Goal: Task Accomplishment & Management: Manage account settings

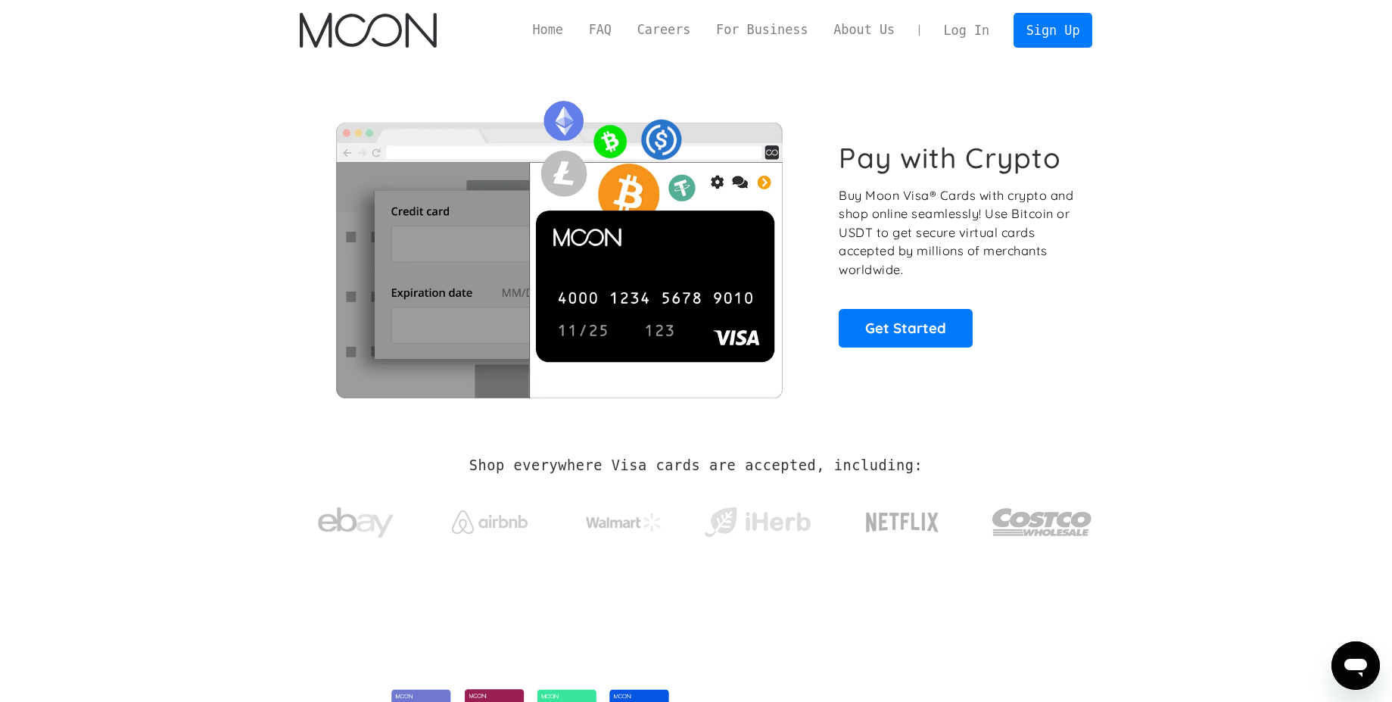
click at [971, 34] on link "Log In" at bounding box center [966, 30] width 71 height 33
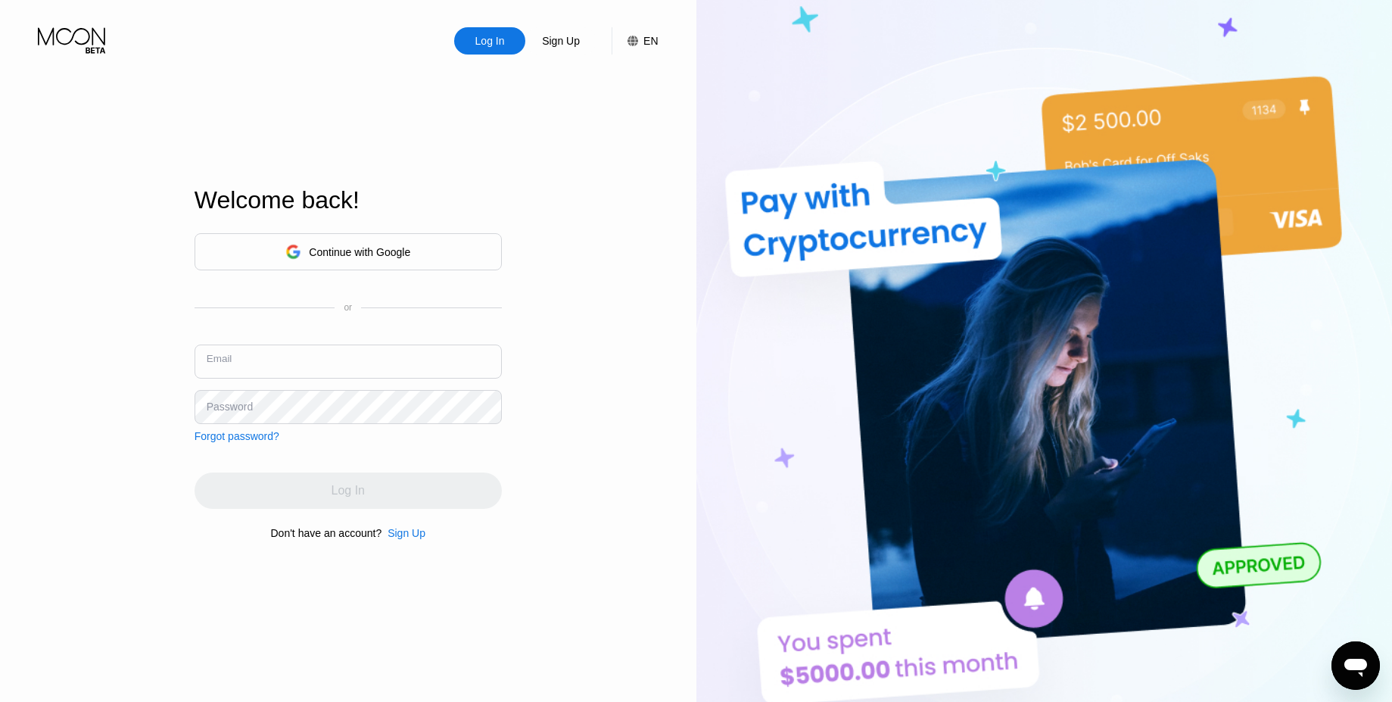
click at [379, 363] on input "text" at bounding box center [348, 361] width 307 height 34
type input "[EMAIL_ADDRESS][DOMAIN_NAME]"
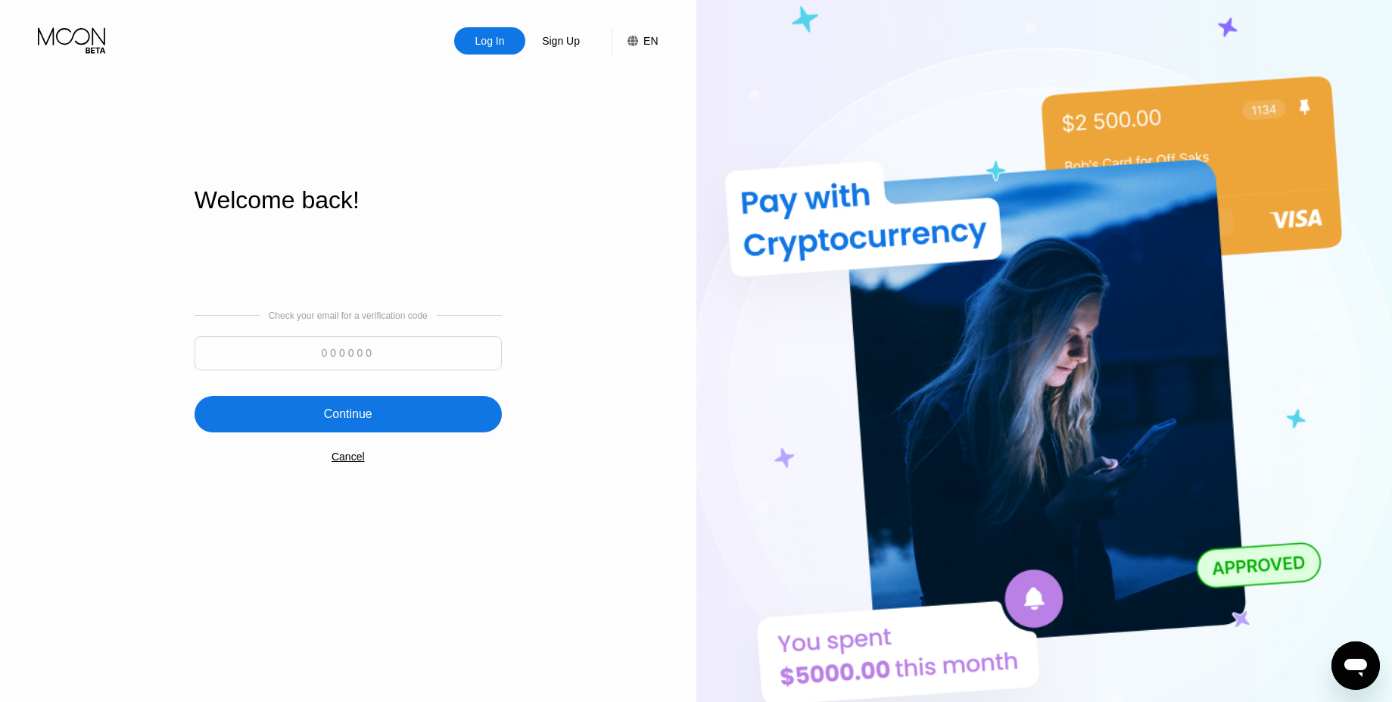
click at [304, 358] on input at bounding box center [348, 353] width 307 height 34
type input "928317"
click at [351, 414] on div "Continue" at bounding box center [348, 414] width 48 height 15
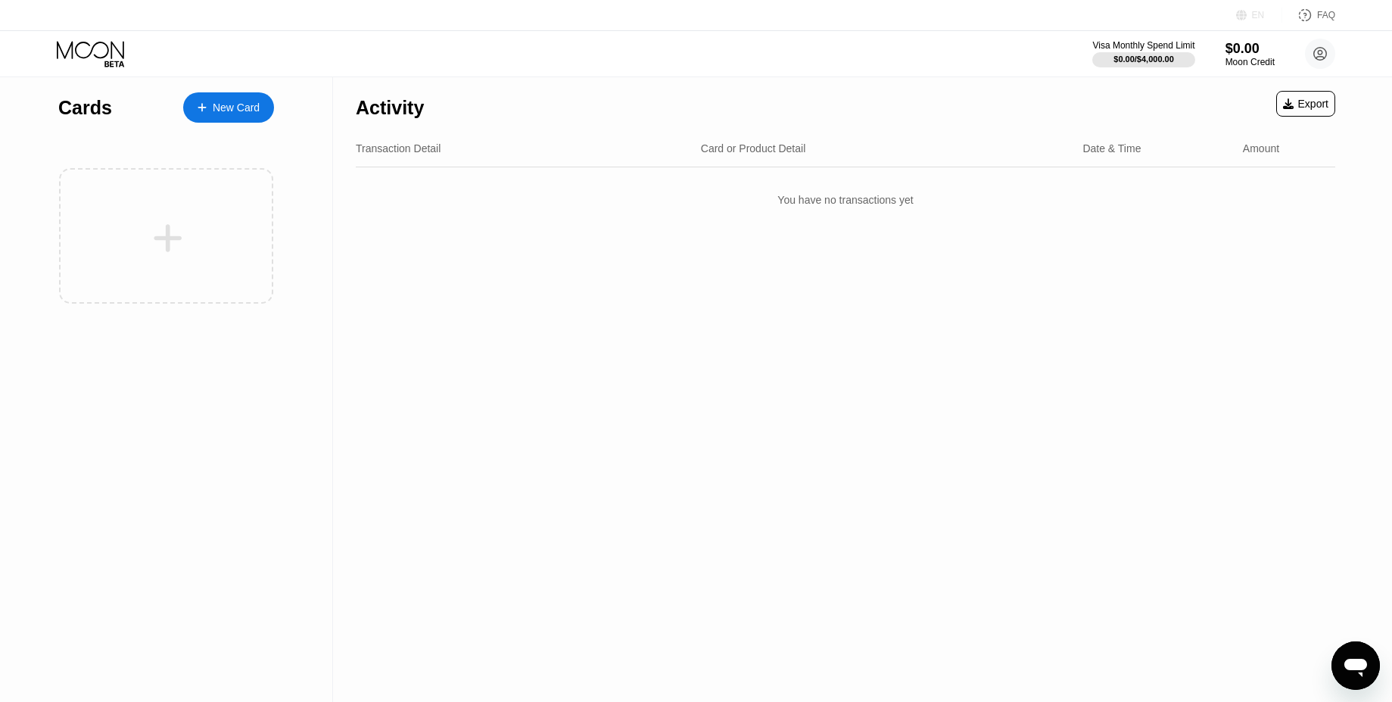
click at [1254, 15] on div "EN" at bounding box center [1258, 15] width 13 height 11
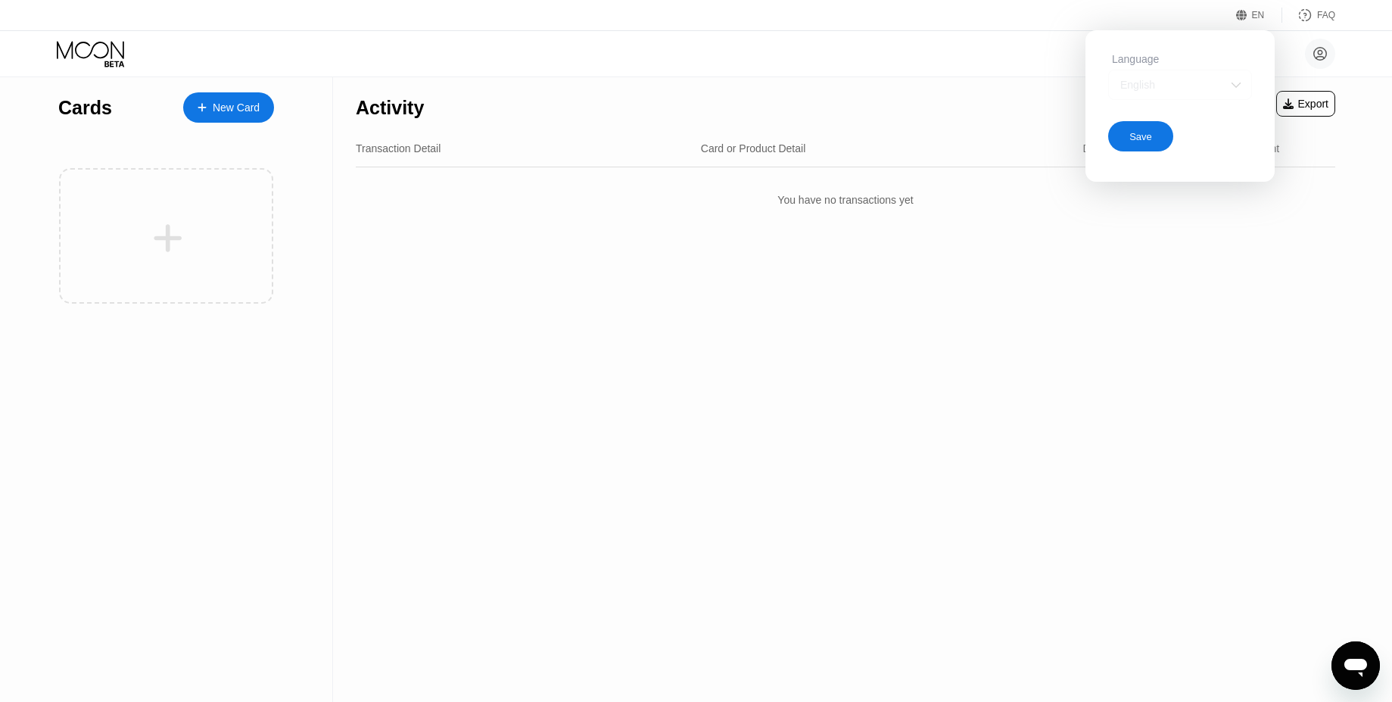
click at [1204, 89] on div "English" at bounding box center [1169, 85] width 104 height 12
click at [1073, 270] on div "Activity Export Transaction Detail Card or Product Detail Date & Time Amount Yo…" at bounding box center [845, 389] width 1025 height 625
click at [389, 269] on div "Activity Export Transaction Detail Card or Product Detail Date & Time Amount Yo…" at bounding box center [845, 389] width 1025 height 625
click at [401, 225] on div "Activity Export Transaction Detail Card or Product Detail Date & Time Amount Yo…" at bounding box center [845, 389] width 1025 height 625
click at [1232, 83] on img at bounding box center [1236, 84] width 15 height 15
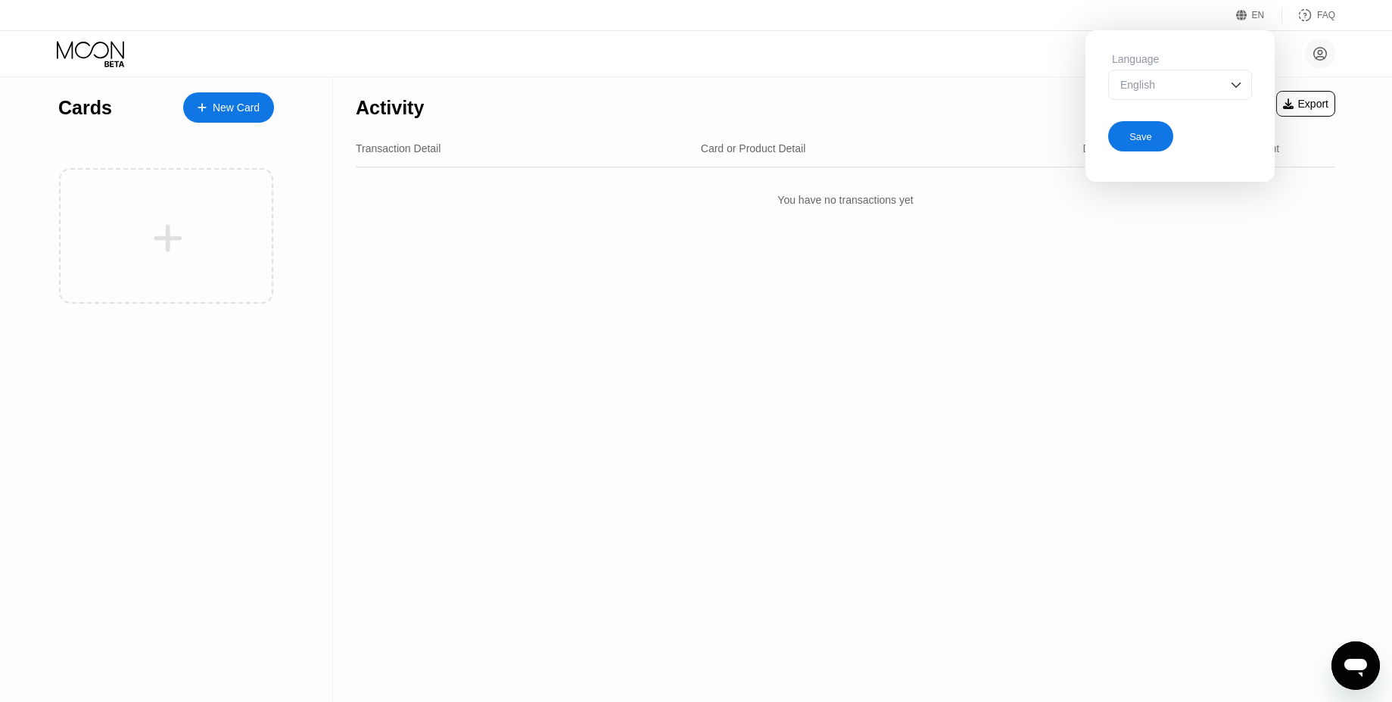
click at [1039, 296] on div "Activity Export Transaction Detail Card or Product Detail Date & Time Amount Yo…" at bounding box center [845, 389] width 1025 height 625
click at [1146, 132] on div "Save" at bounding box center [1141, 136] width 23 height 13
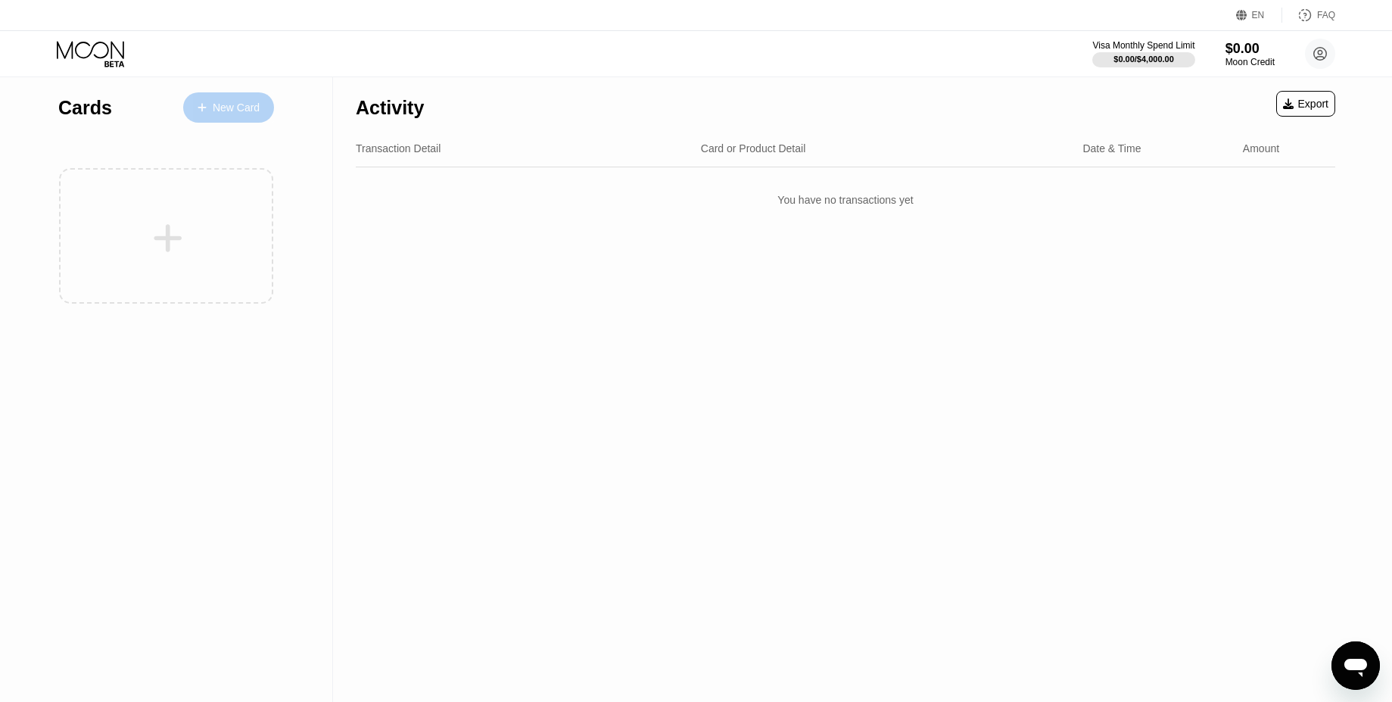
click at [240, 117] on div "New Card" at bounding box center [228, 107] width 91 height 30
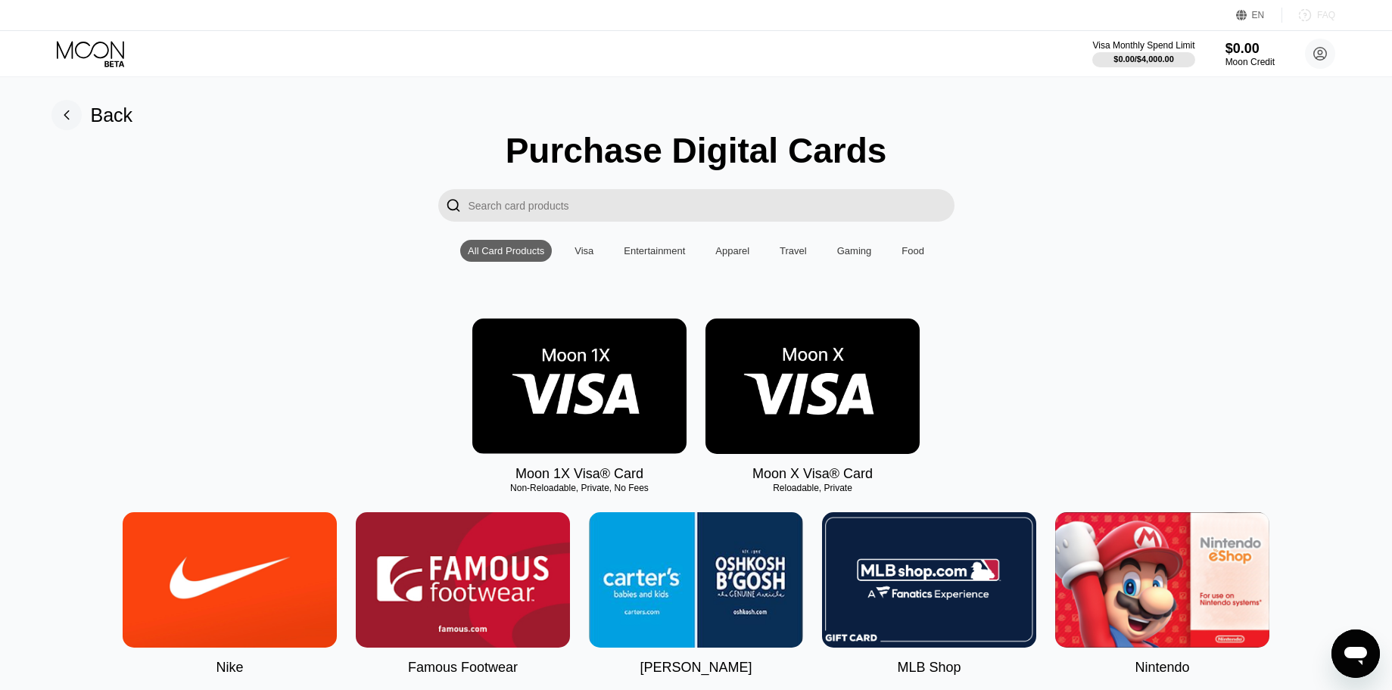
click at [1334, 20] on div "FAQ" at bounding box center [1326, 15] width 18 height 11
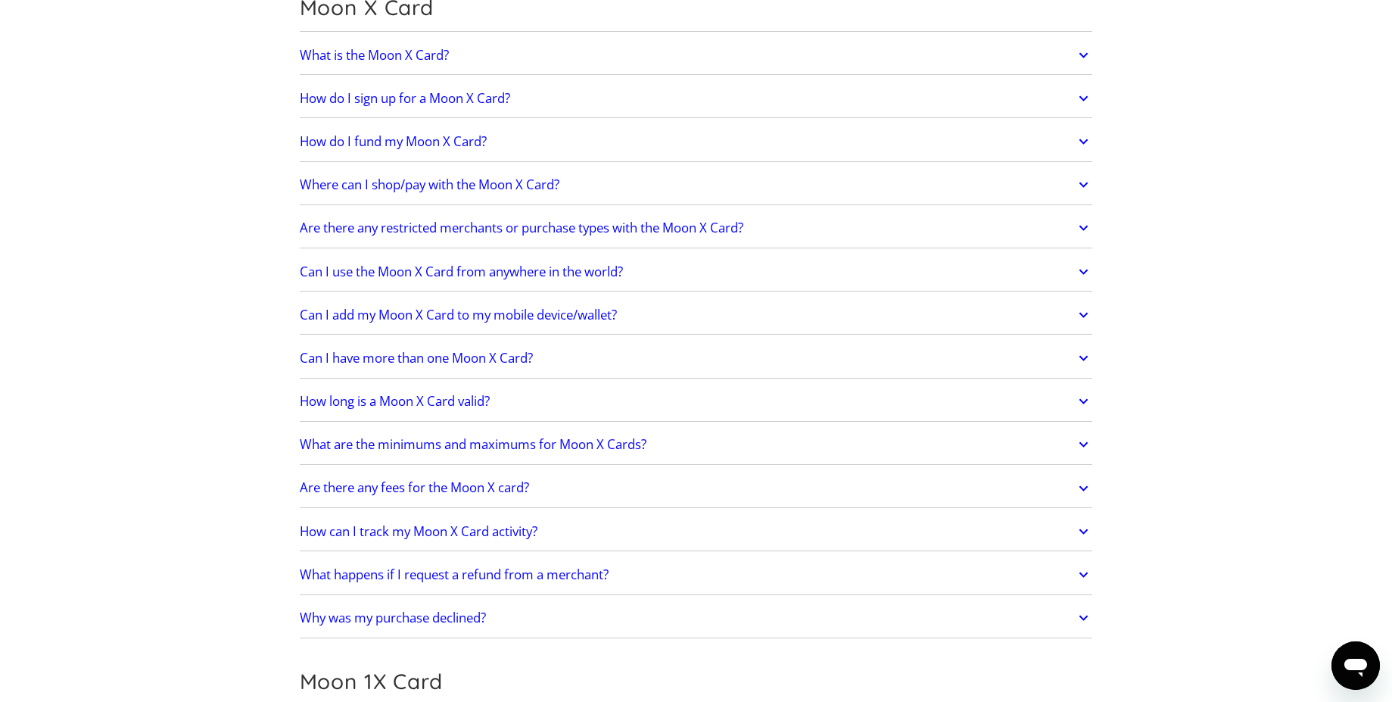
scroll to position [1134, 0]
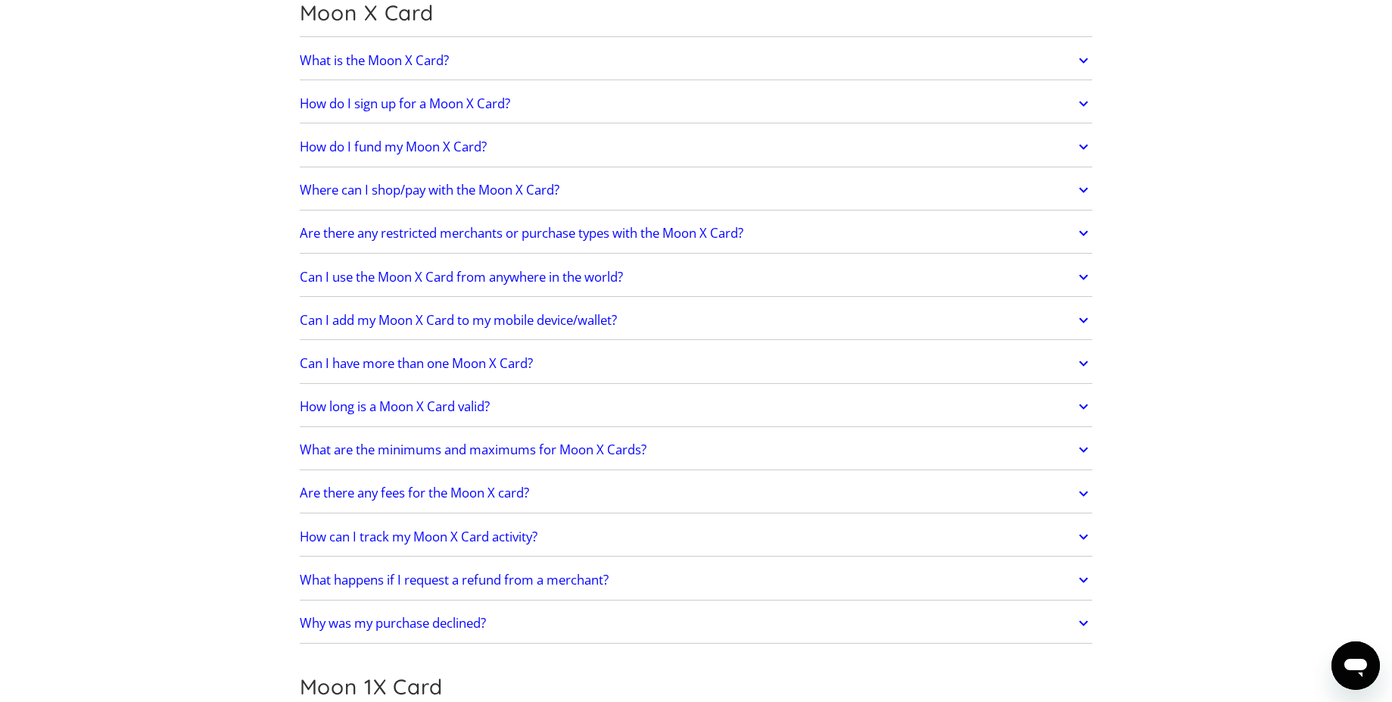
click at [420, 60] on h2 "What is the Moon X Card?" at bounding box center [374, 60] width 149 height 15
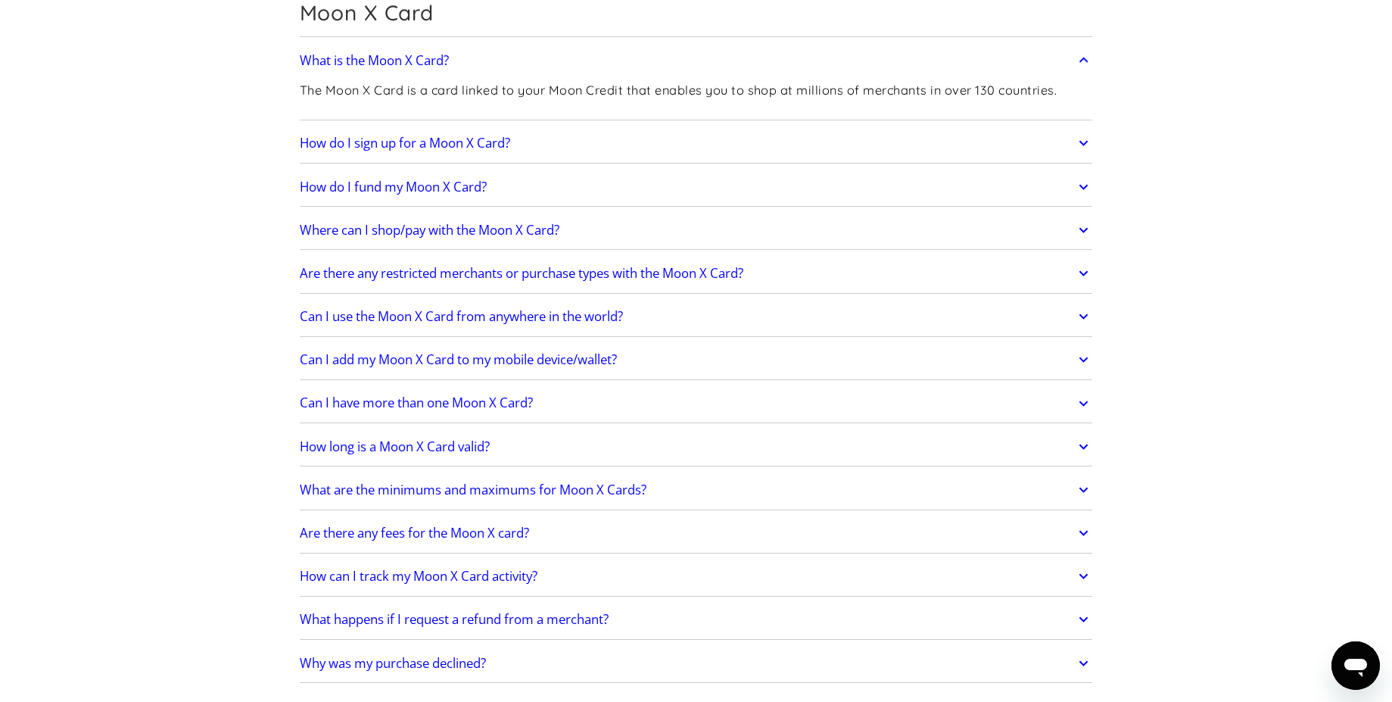
click at [375, 232] on h2 "Where can I shop/pay with the Moon X Card?" at bounding box center [430, 230] width 260 height 15
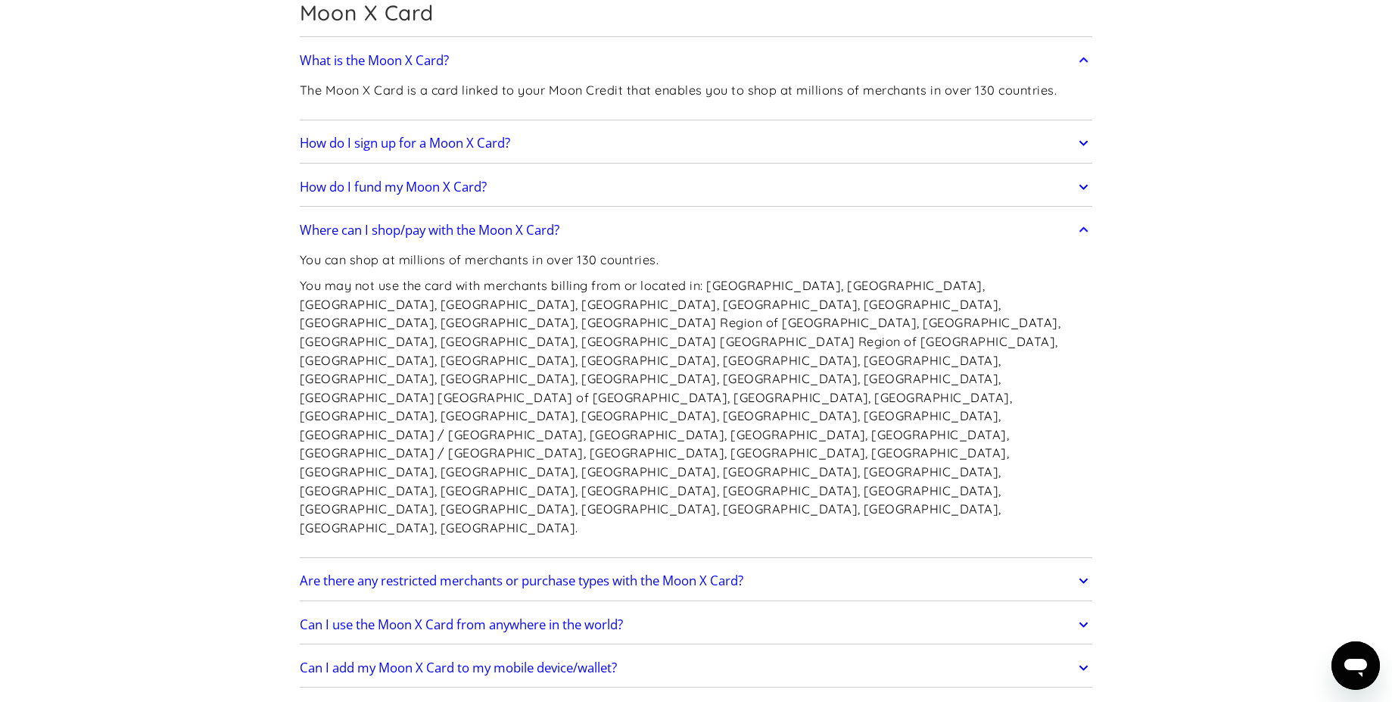
click at [375, 232] on h2 "Where can I shop/pay with the Moon X Card?" at bounding box center [430, 230] width 260 height 15
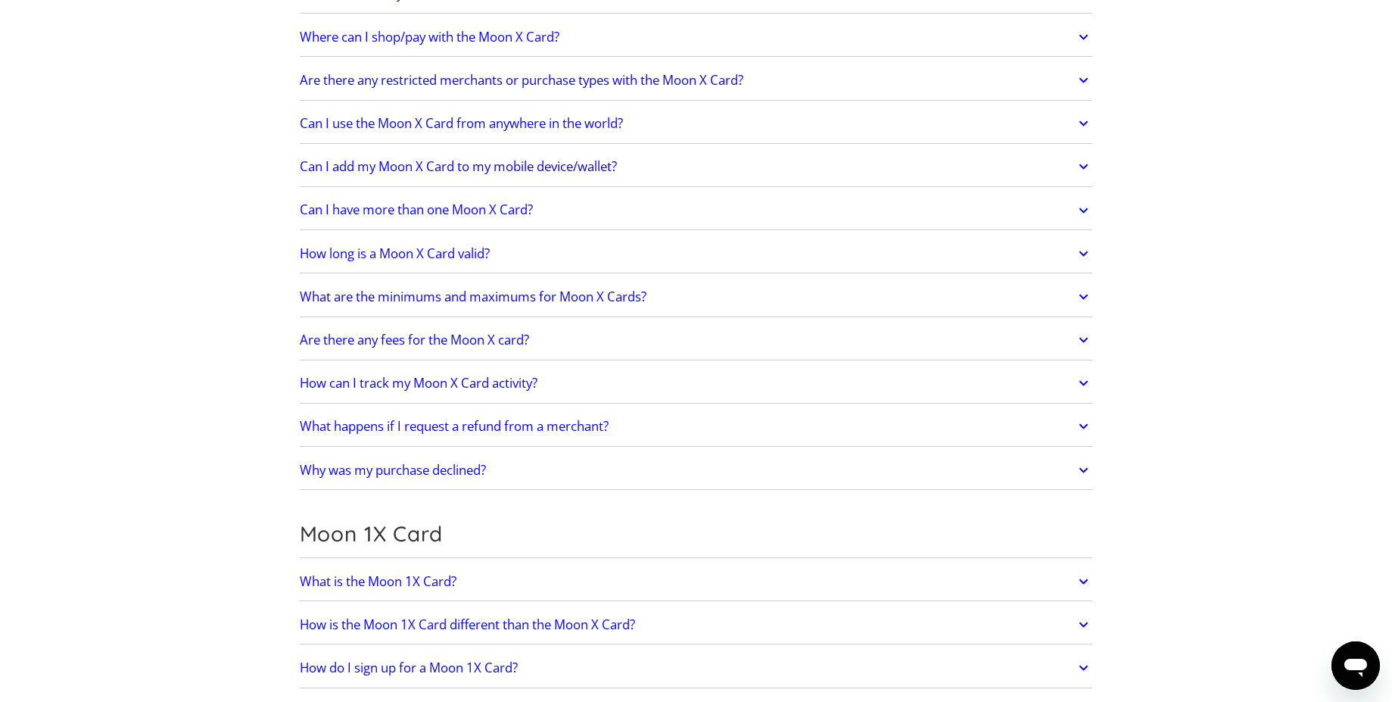
scroll to position [1329, 0]
click at [352, 344] on h2 "Are there any fees for the Moon X card?" at bounding box center [414, 338] width 229 height 15
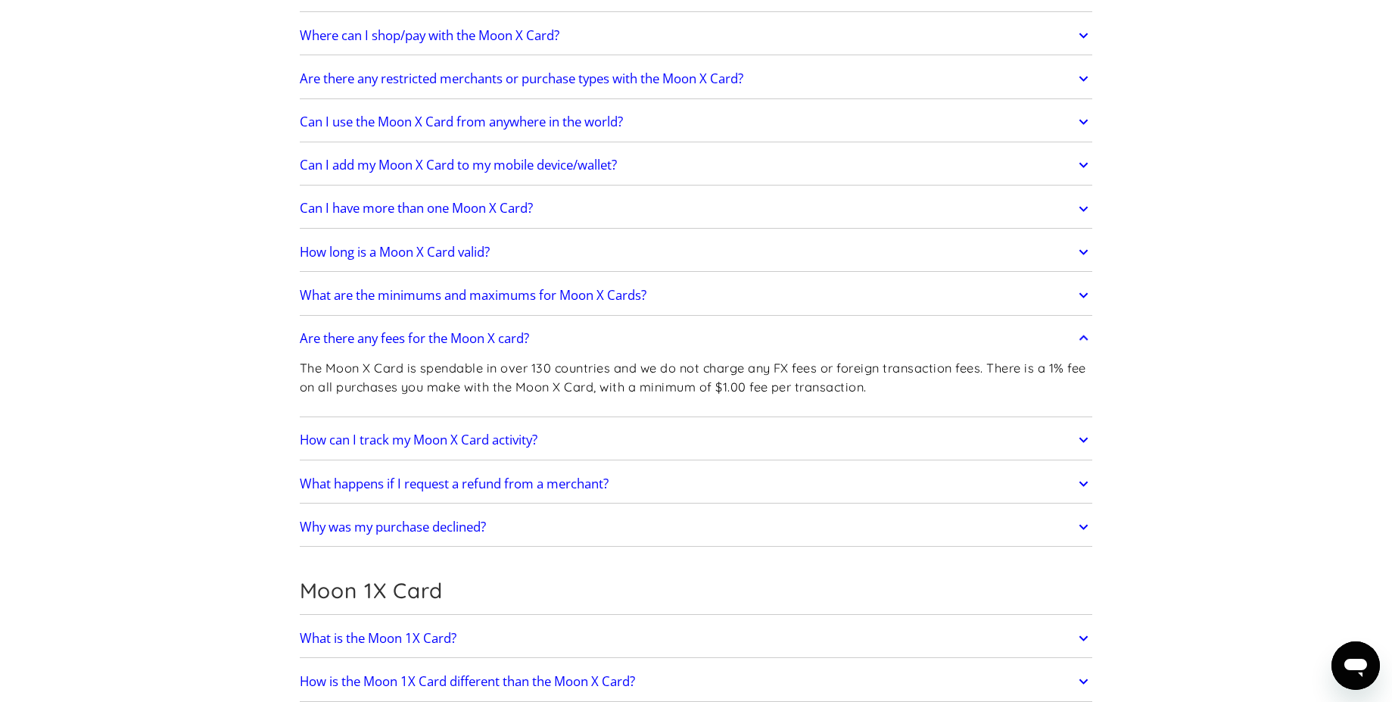
click at [277, 354] on div "Frequently Asked Questions Get Started How do I sign up? Head to paywithmoon.co…" at bounding box center [696, 595] width 838 height 3727
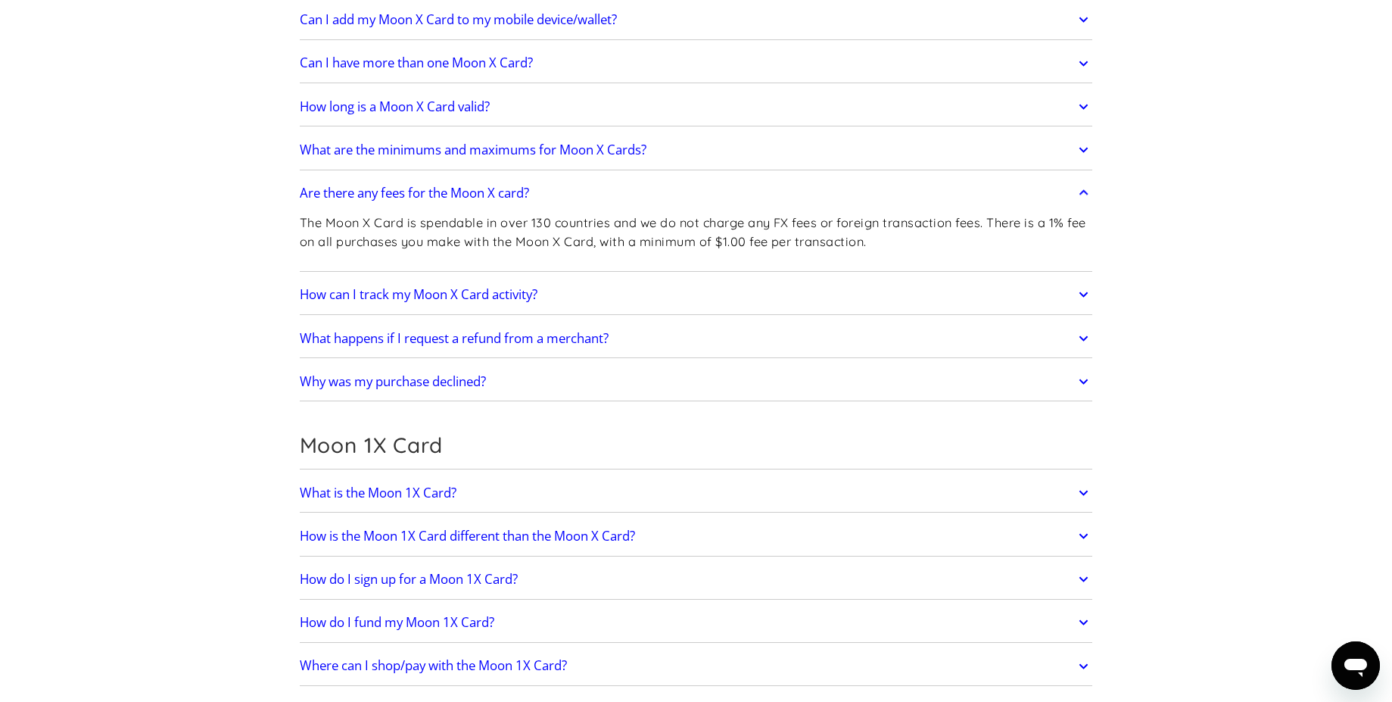
scroll to position [1479, 0]
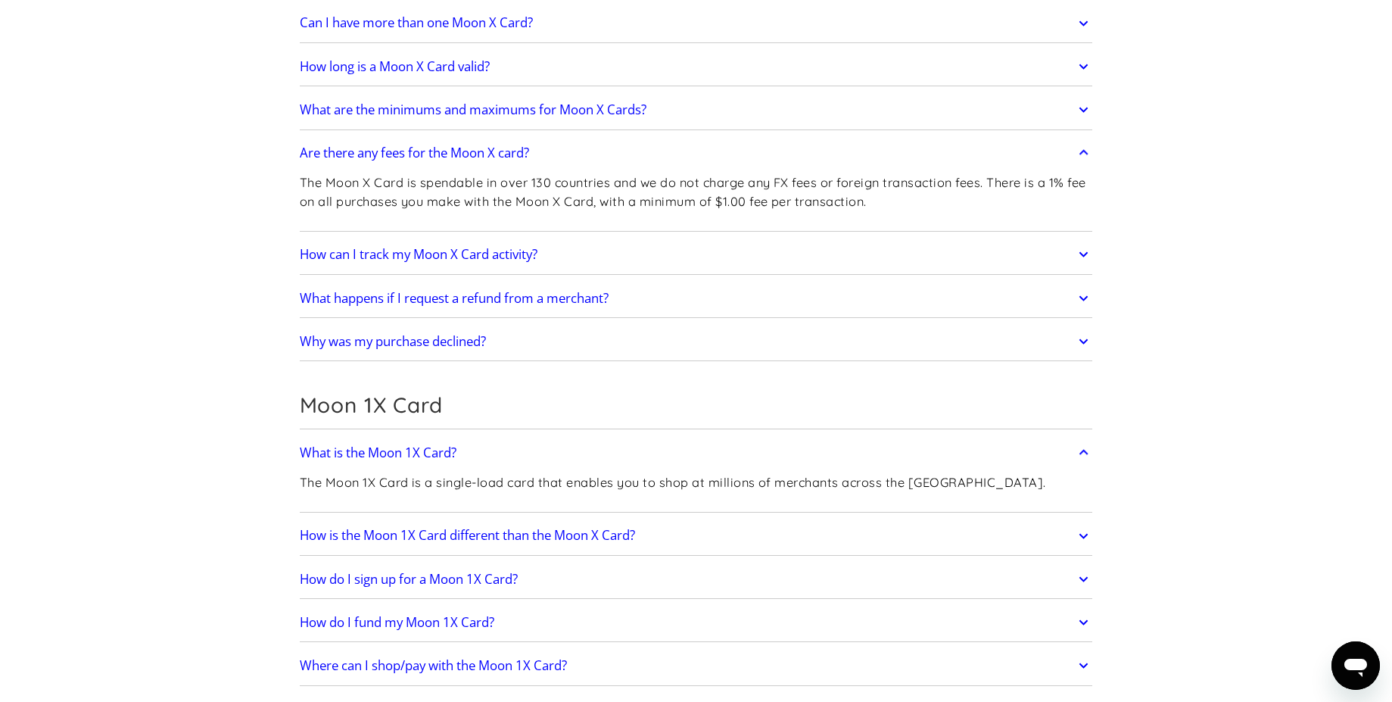
scroll to position [1518, 0]
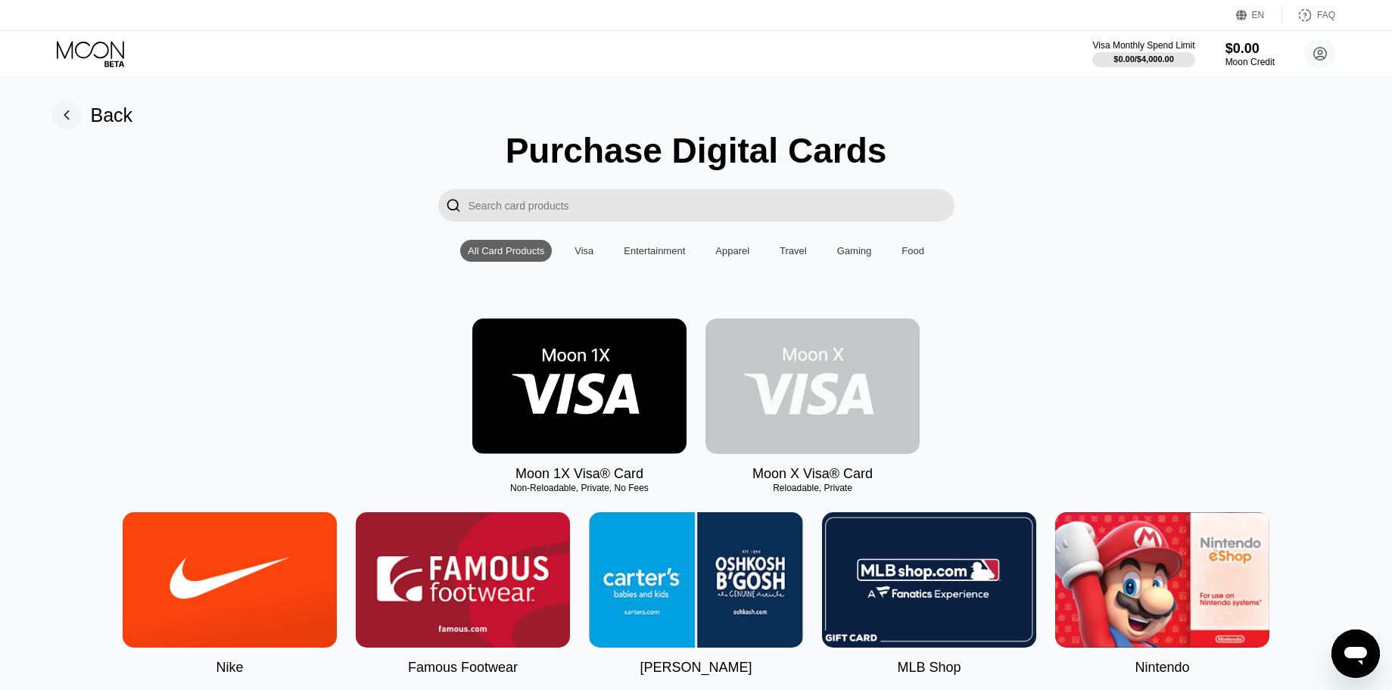
click at [762, 361] on img at bounding box center [813, 387] width 214 height 136
